Goal: Task Accomplishment & Management: Manage account settings

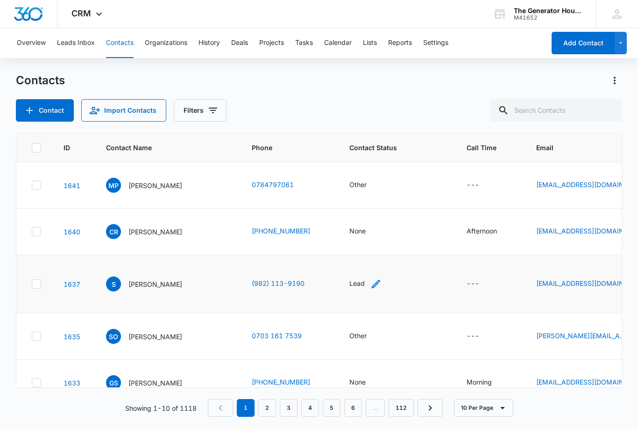
click at [350, 284] on div "Lead" at bounding box center [357, 283] width 15 height 10
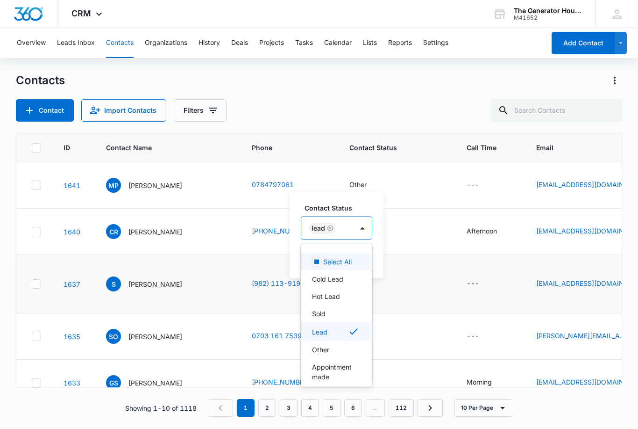
click at [335, 346] on div "Other" at bounding box center [335, 349] width 47 height 10
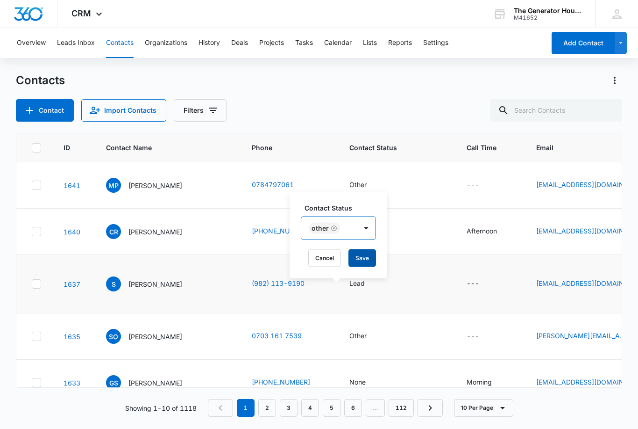
click at [363, 257] on button "Save" at bounding box center [363, 258] width 28 height 18
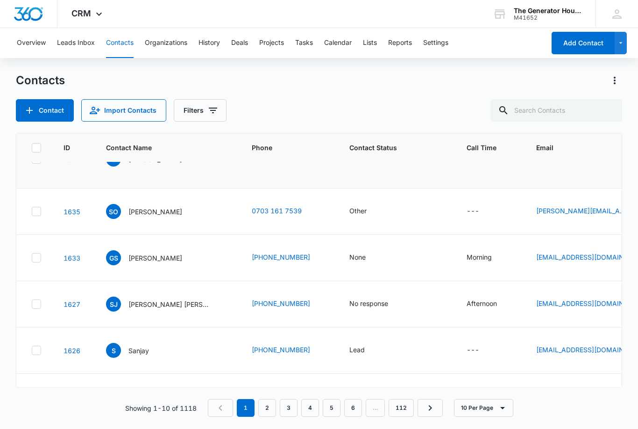
scroll to position [125, 0]
click at [636, 263] on icon "Email - gisellesoutherland@gmail.com - Select to Edit Field" at bounding box center [641, 256] width 11 height 11
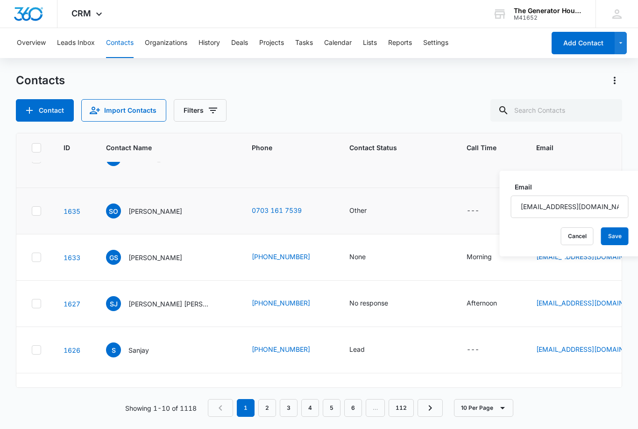
click at [422, 228] on td "Other" at bounding box center [396, 211] width 117 height 46
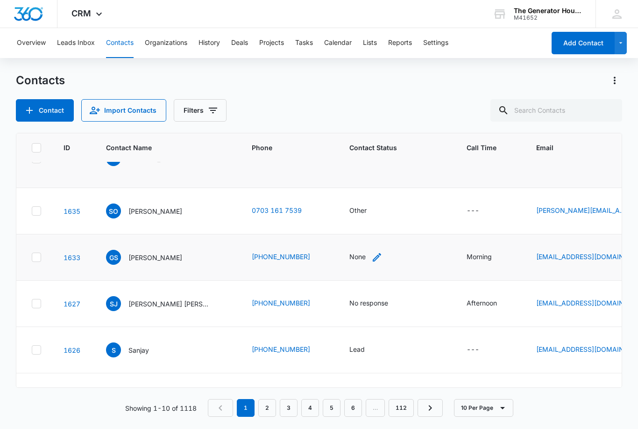
click at [350, 261] on div "None" at bounding box center [358, 256] width 16 height 10
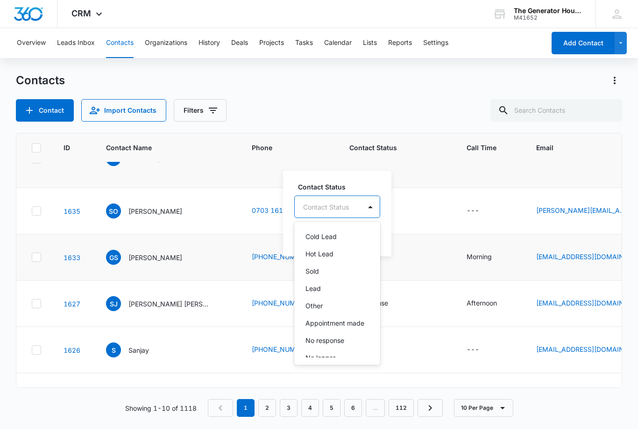
scroll to position [64, 0]
click at [357, 293] on div "No response" at bounding box center [337, 296] width 62 height 10
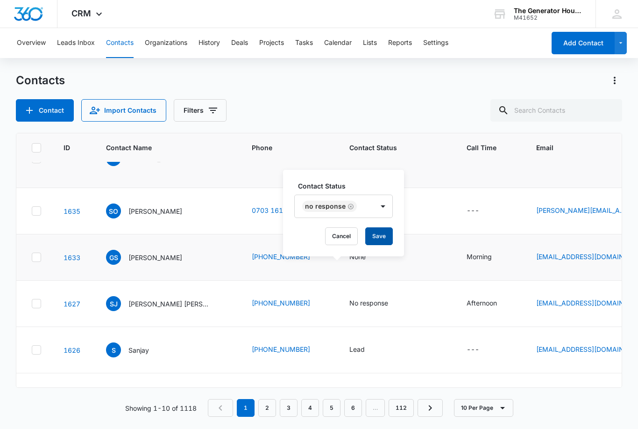
click at [381, 243] on button "Save" at bounding box center [379, 236] width 28 height 18
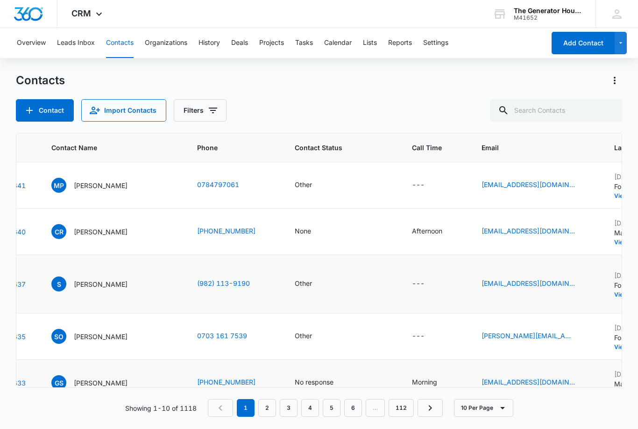
scroll to position [0, 53]
click at [296, 230] on div "None" at bounding box center [304, 231] width 16 height 10
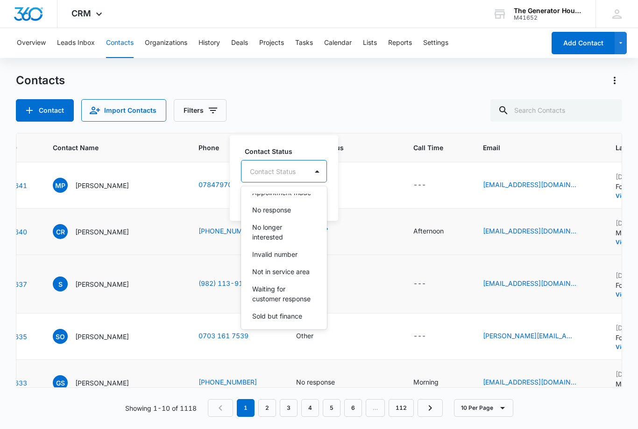
scroll to position [128, 0]
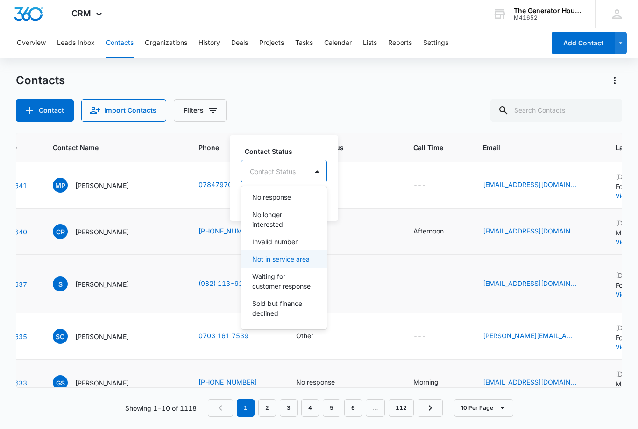
click at [301, 256] on p "Not in service area" at bounding box center [280, 259] width 57 height 10
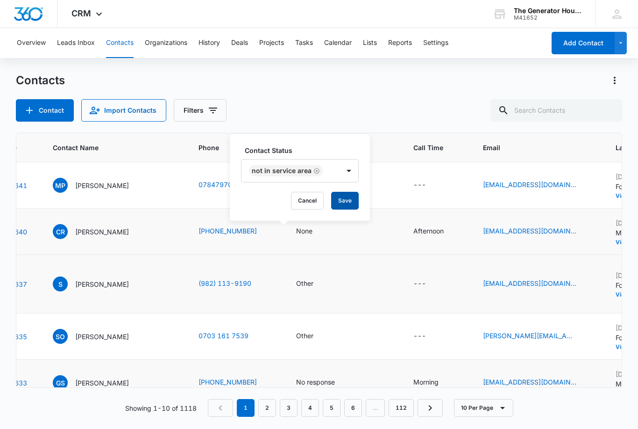
click at [347, 204] on button "Save" at bounding box center [345, 201] width 28 height 18
click at [146, 386] on icon "Contact Name - Giselle Southerland - Select to Edit Field" at bounding box center [140, 380] width 11 height 11
